Goal: Task Accomplishment & Management: Use online tool/utility

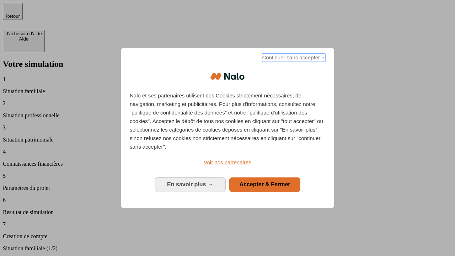
click at [293, 59] on span "Continuer sans accepter →" at bounding box center [293, 57] width 63 height 9
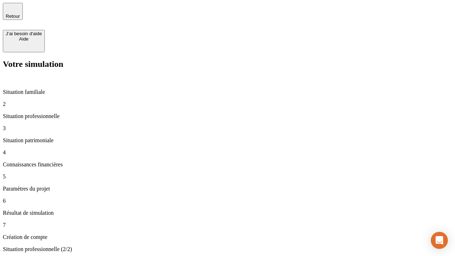
type input "70 000"
type input "1 000"
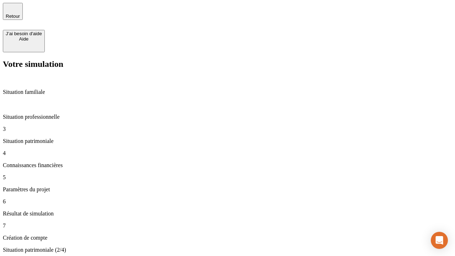
type input "800"
type input "6"
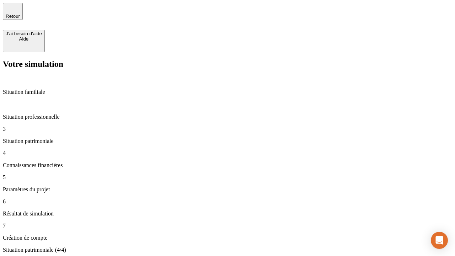
type input "400"
type input "3"
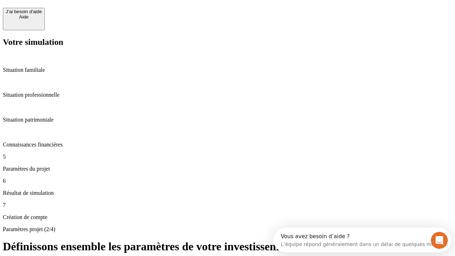
scroll to position [6, 0]
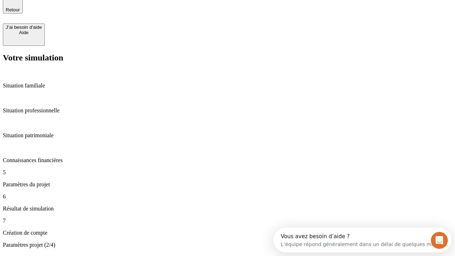
type input "35"
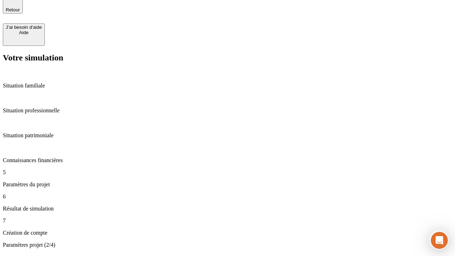
type input "500"
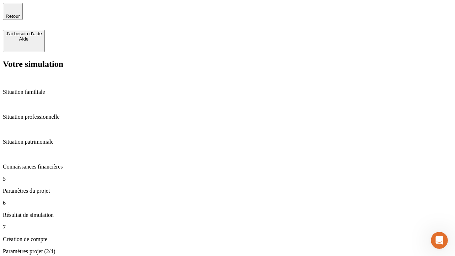
type input "640"
